Goal: Check status: Check status

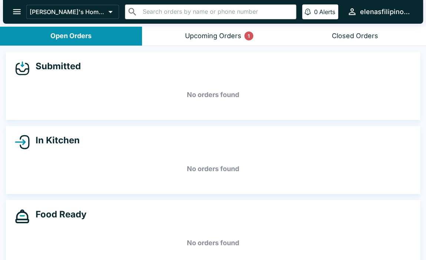
click at [18, 13] on icon "open drawer" at bounding box center [17, 12] width 10 height 10
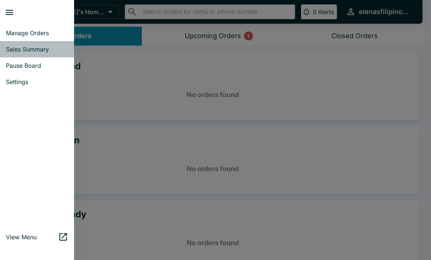
click at [21, 46] on span "Sales Summary" at bounding box center [37, 49] width 62 height 7
select select "03:00"
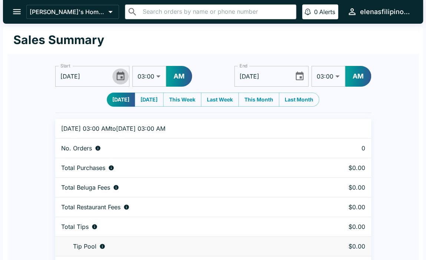
click at [121, 75] on icon "Choose date, selected date is Oct 1, 2025" at bounding box center [120, 76] width 10 height 10
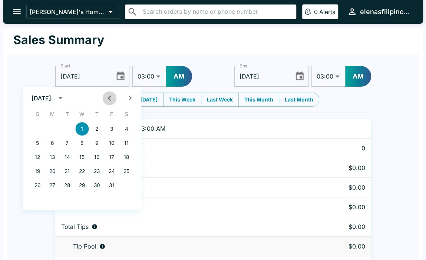
click at [112, 99] on icon "Previous month" at bounding box center [109, 98] width 10 height 10
click at [125, 154] on button "20" at bounding box center [126, 156] width 13 height 13
type input "[DATE]"
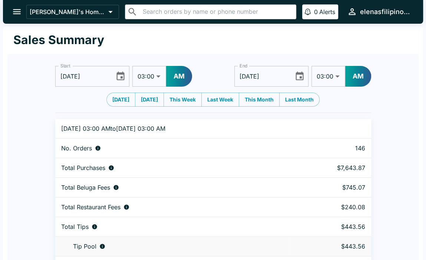
click at [303, 76] on icon "Choose date, selected date is Oct 2, 2025" at bounding box center [299, 76] width 10 height 10
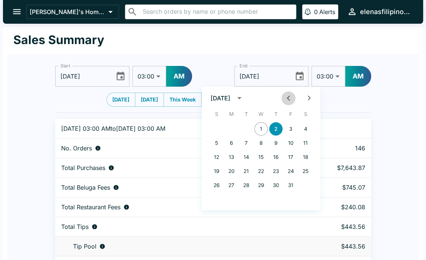
click at [286, 95] on icon "Previous month" at bounding box center [288, 98] width 10 height 10
click at [214, 174] on button "21" at bounding box center [216, 171] width 13 height 13
type input "[DATE]"
